Goal: Task Accomplishment & Management: Manage account settings

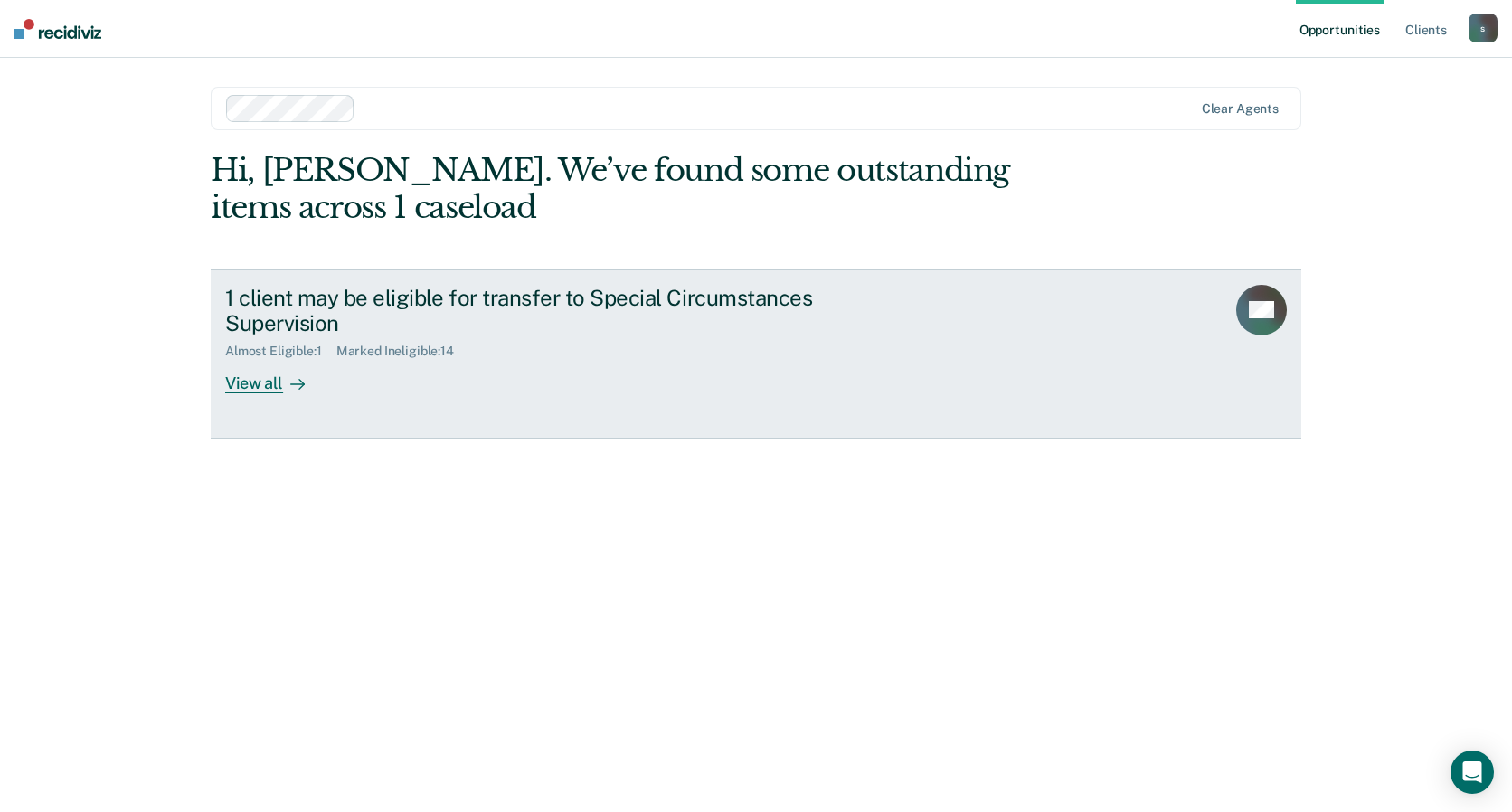
click at [422, 321] on div "1 client may be eligible for transfer to Special Circumstances Supervision" at bounding box center [542, 311] width 634 height 53
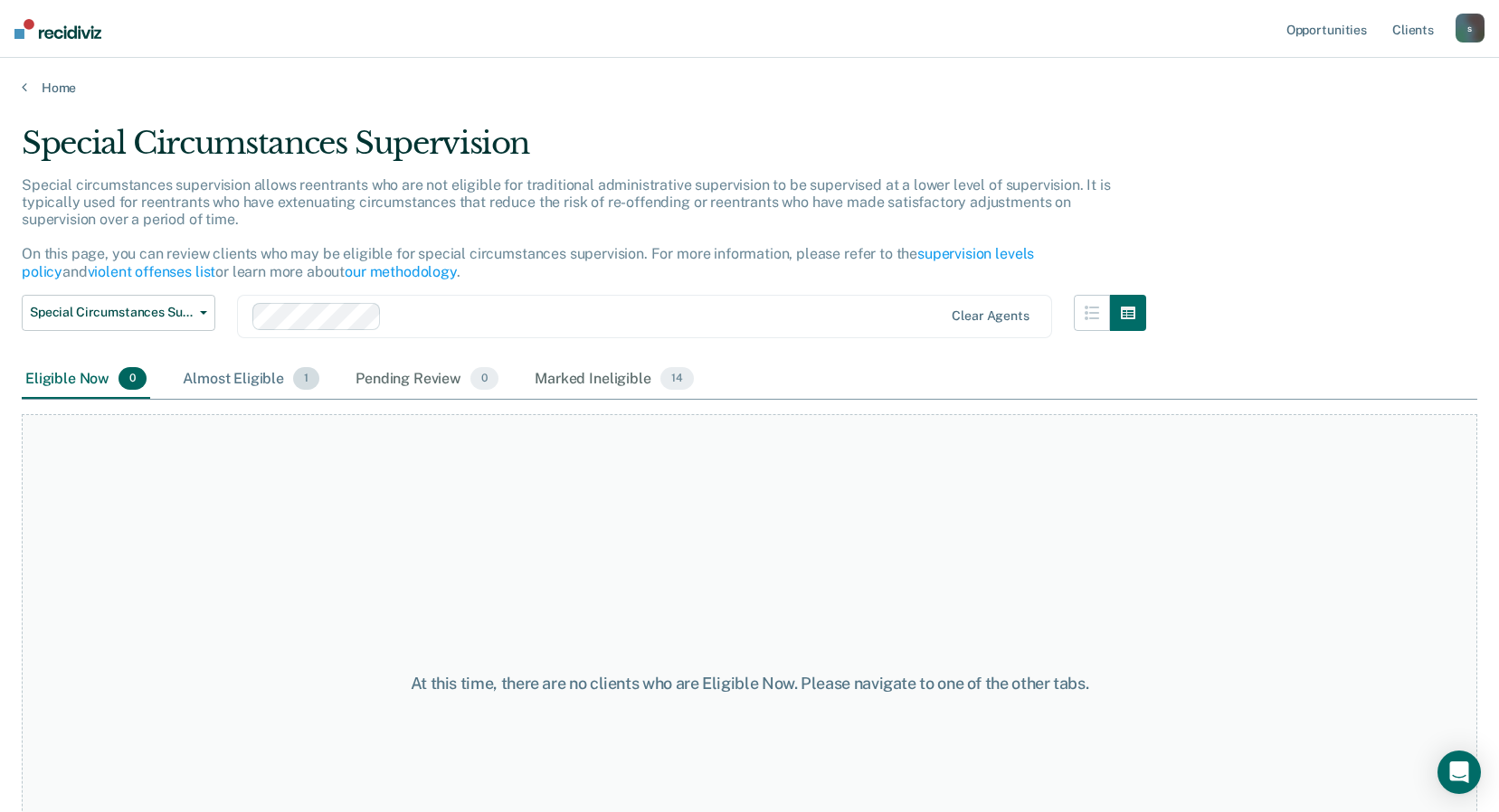
click at [255, 377] on div "Almost Eligible 1" at bounding box center [251, 380] width 144 height 40
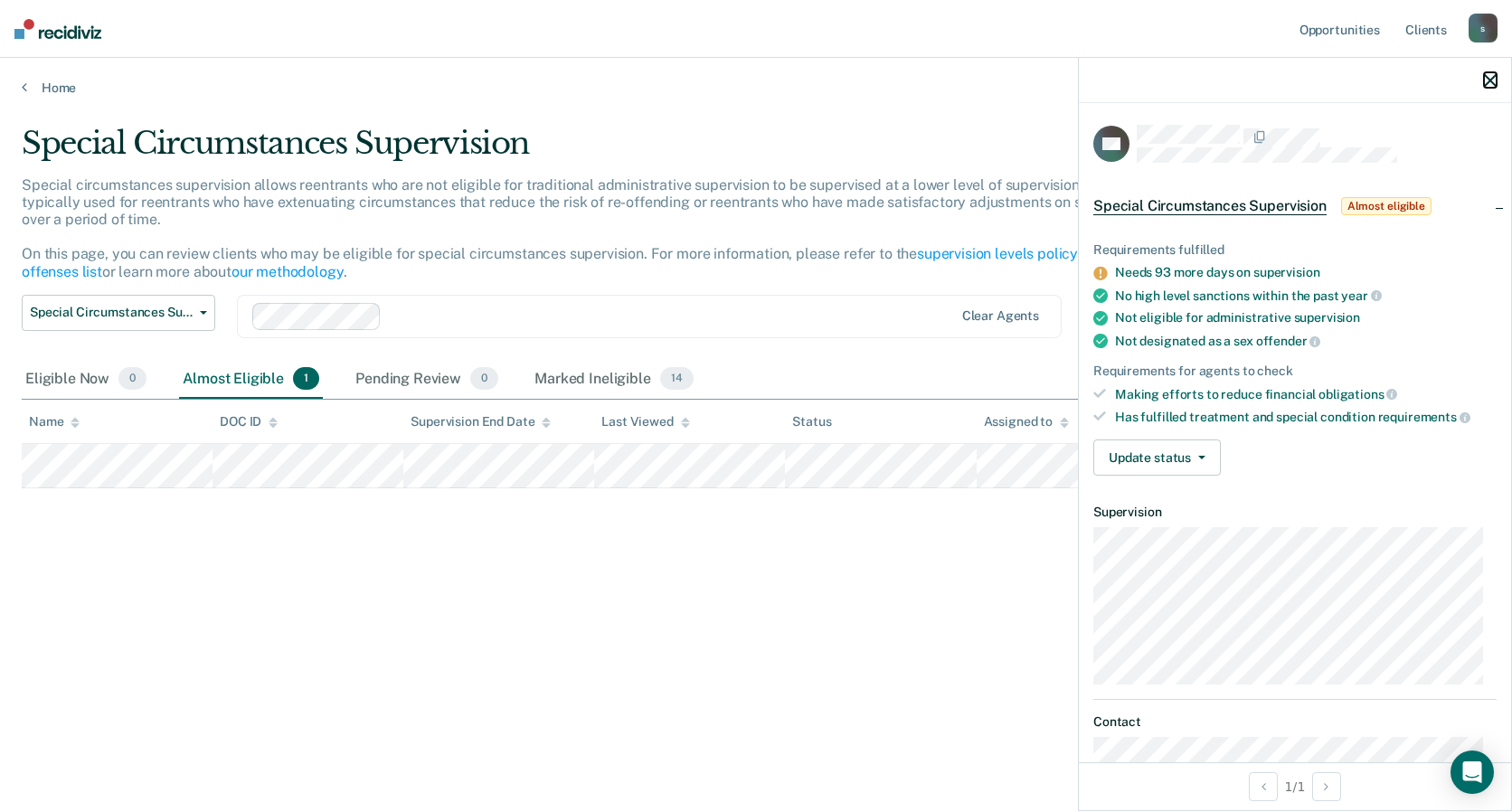
click at [1493, 85] on icon "button" at bounding box center [1490, 80] width 13 height 13
